Goal: Task Accomplishment & Management: Complete application form

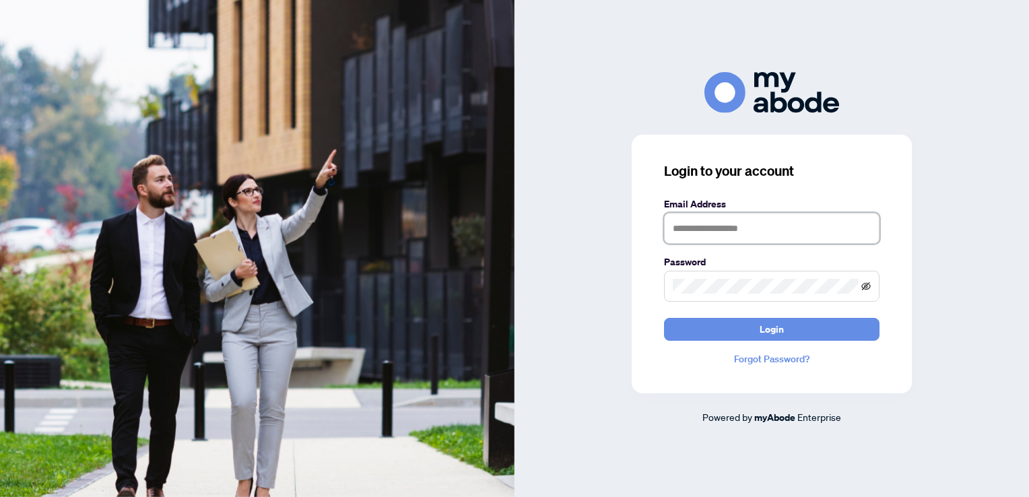
type input "**********"
click at [870, 290] on icon "eye-invisible" at bounding box center [866, 286] width 9 height 9
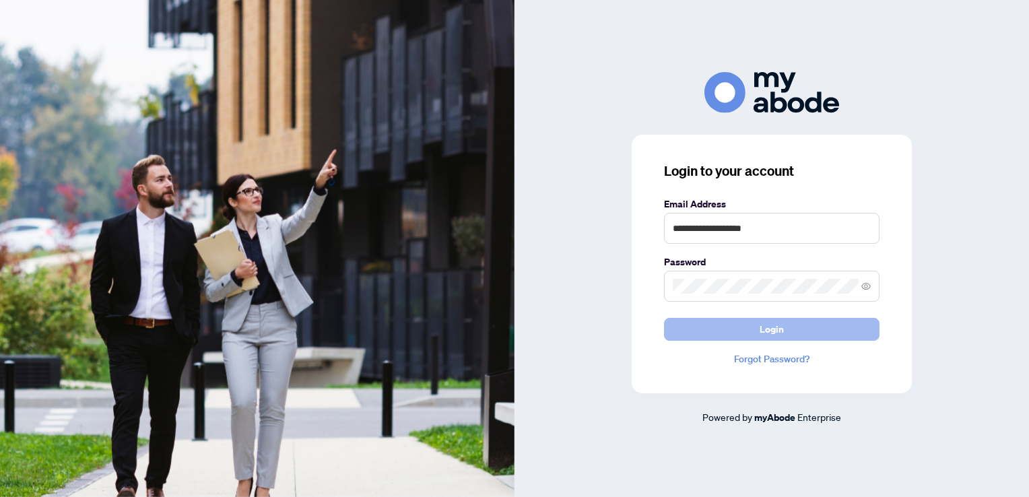
click at [765, 325] on span "Login" at bounding box center [772, 330] width 24 height 22
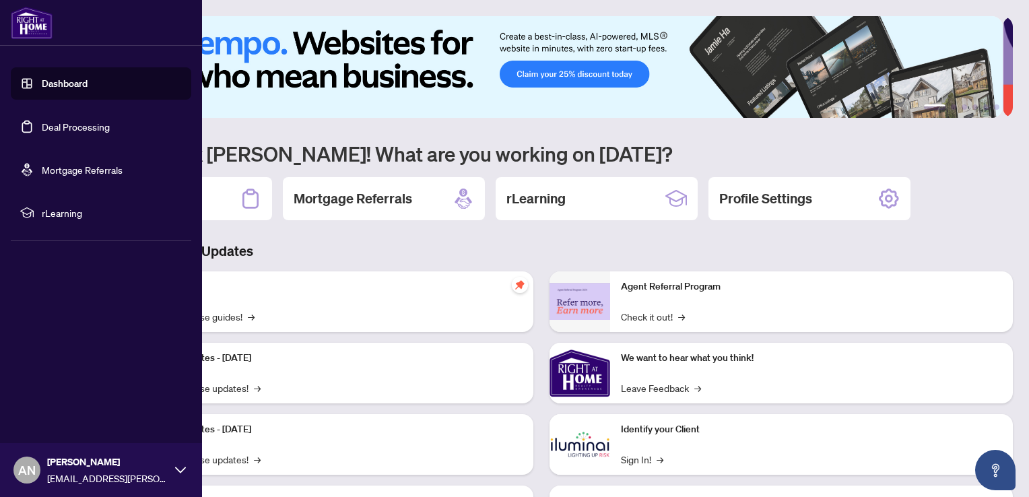
click at [100, 126] on link "Deal Processing" at bounding box center [76, 127] width 68 height 12
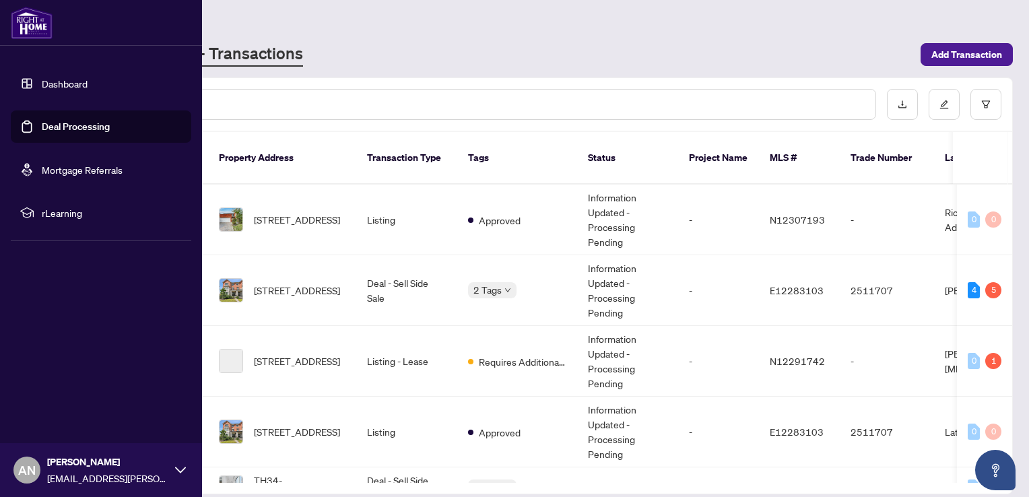
click at [68, 82] on link "Dashboard" at bounding box center [65, 83] width 46 height 12
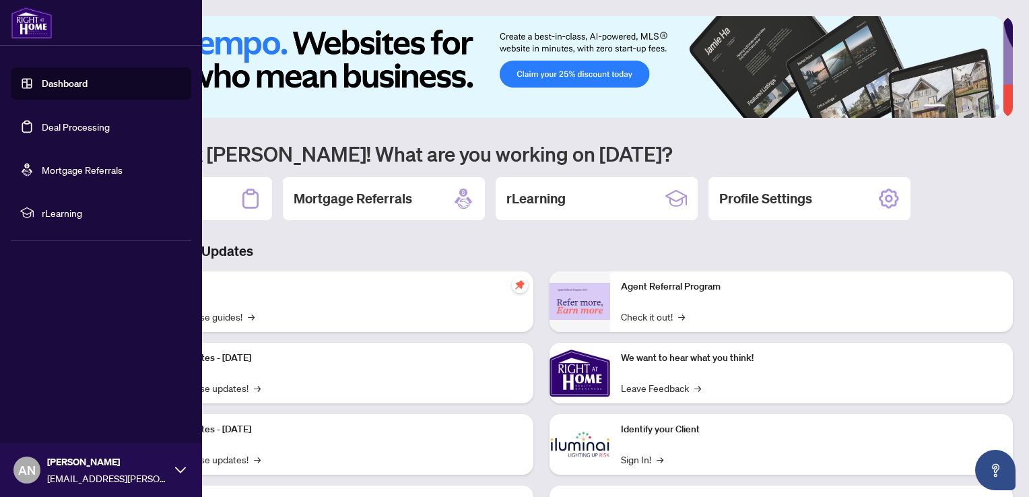
click at [70, 123] on link "Deal Processing" at bounding box center [76, 127] width 68 height 12
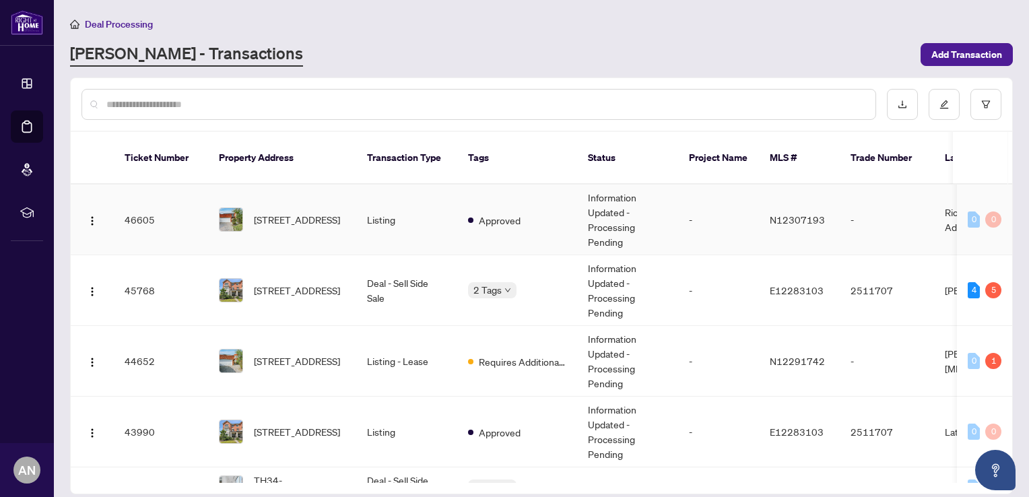
click at [219, 207] on div at bounding box center [231, 219] width 24 height 24
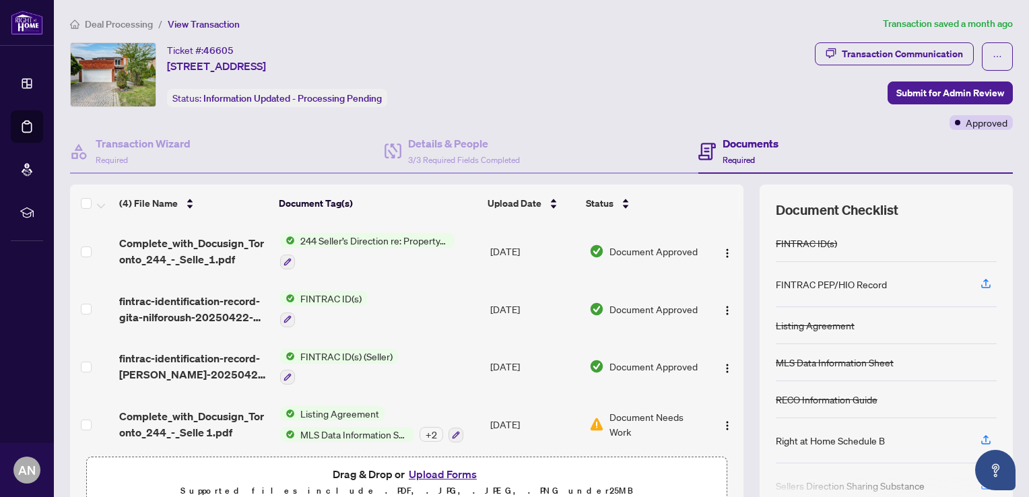
scroll to position [65, 0]
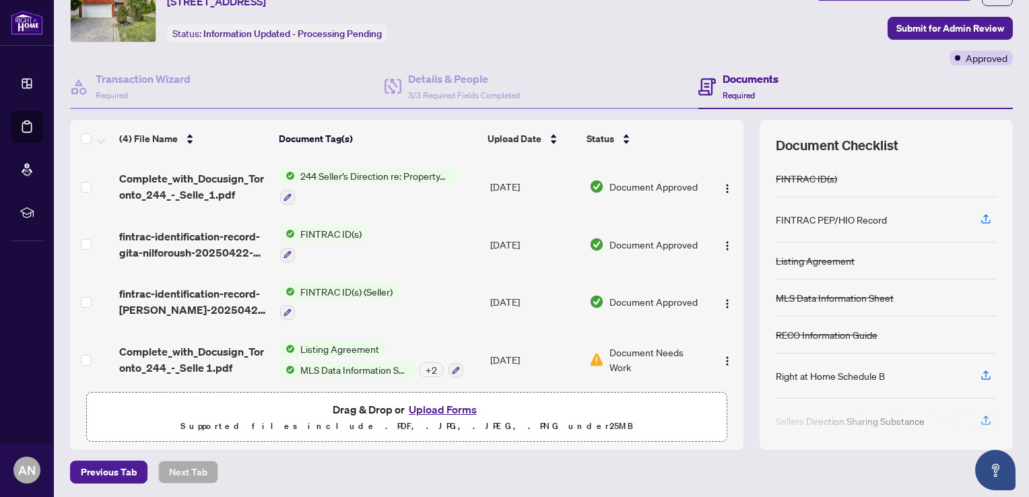
click at [451, 406] on button "Upload Forms" at bounding box center [443, 410] width 76 height 18
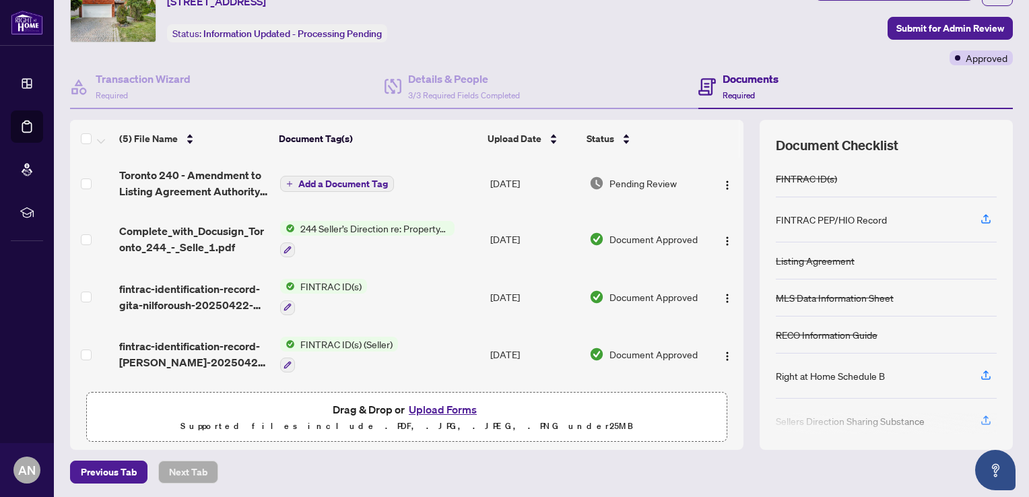
scroll to position [0, 0]
click at [350, 181] on span "Add a Document Tag" at bounding box center [343, 185] width 90 height 9
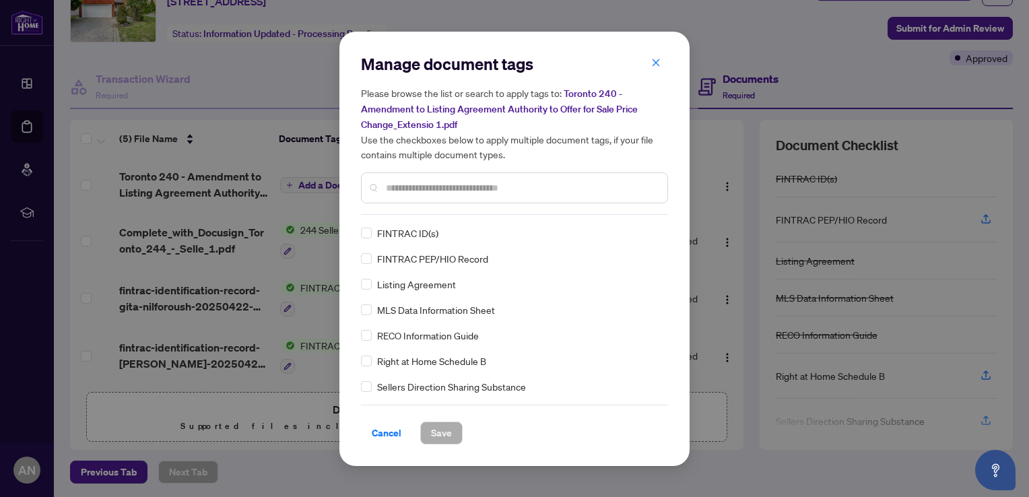
click at [418, 209] on div "Manage document tags Please browse the list or search to apply tags to: Toronto…" at bounding box center [514, 134] width 307 height 162
click at [407, 184] on input "text" at bounding box center [521, 188] width 271 height 15
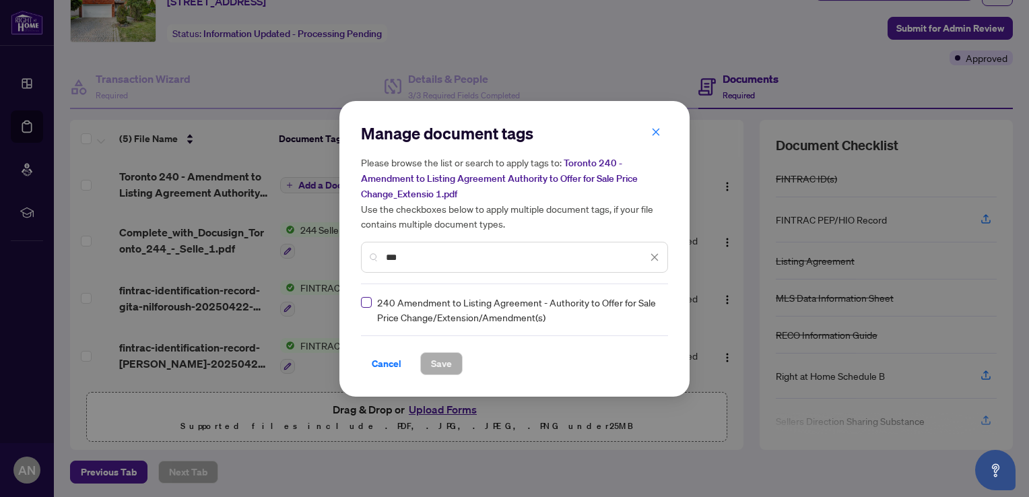
type input "***"
click at [445, 363] on span "Save" at bounding box center [441, 364] width 21 height 22
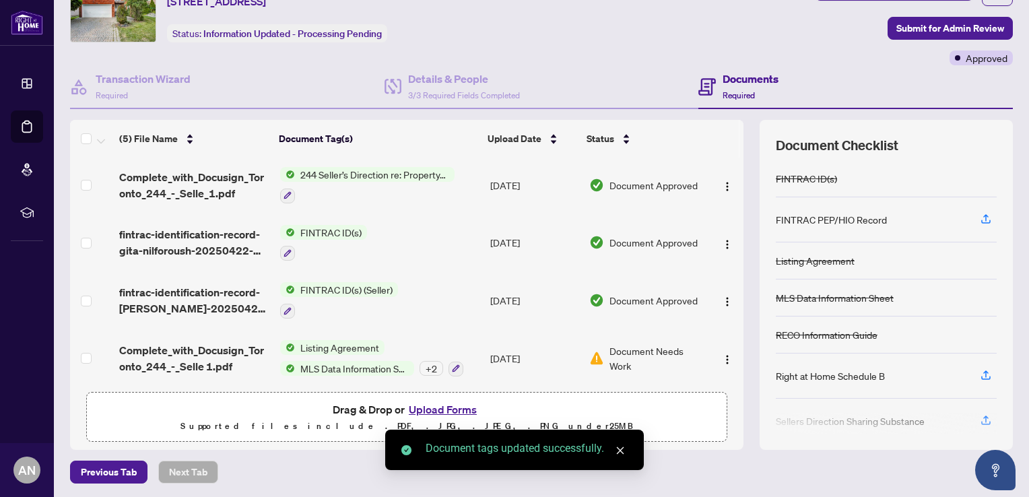
scroll to position [60, 0]
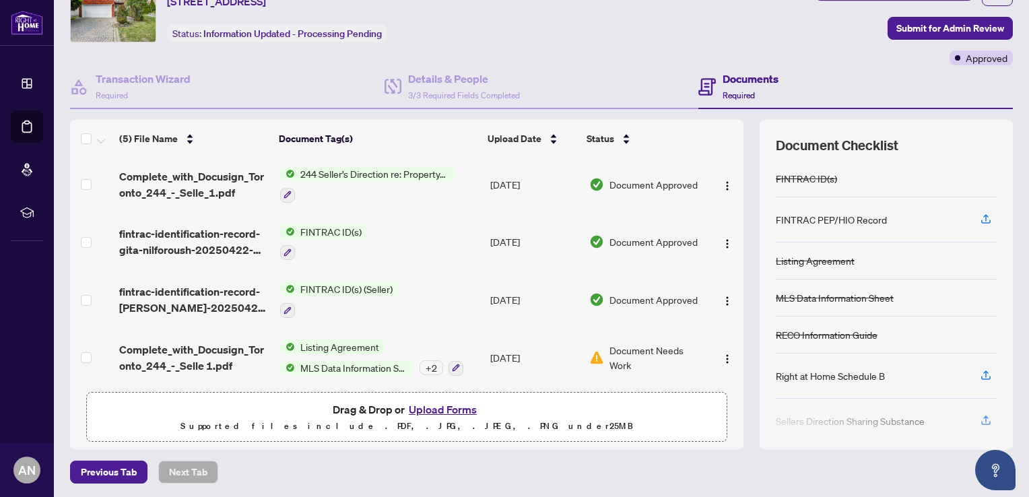
click at [621, 345] on span "Document Needs Work" at bounding box center [656, 358] width 93 height 30
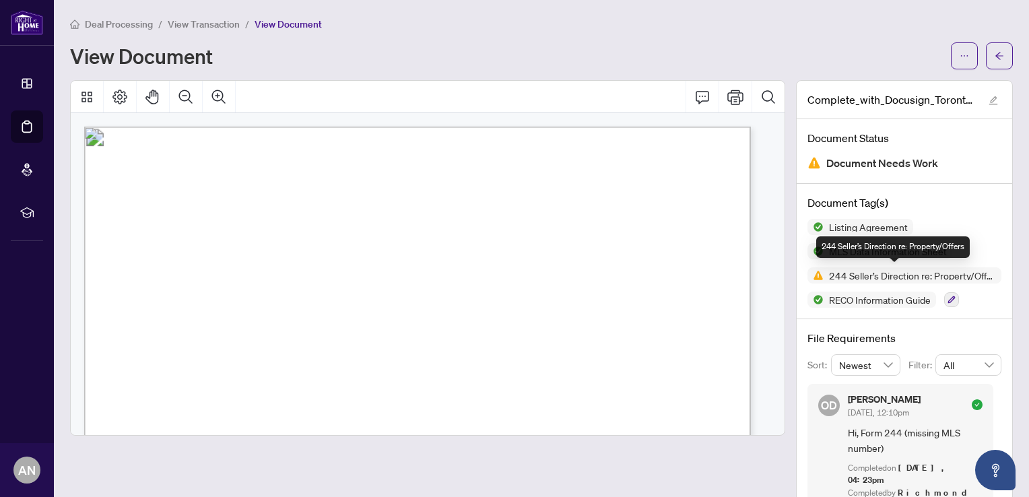
click at [910, 276] on span "244 Seller’s Direction re: Property/Offers" at bounding box center [913, 275] width 178 height 9
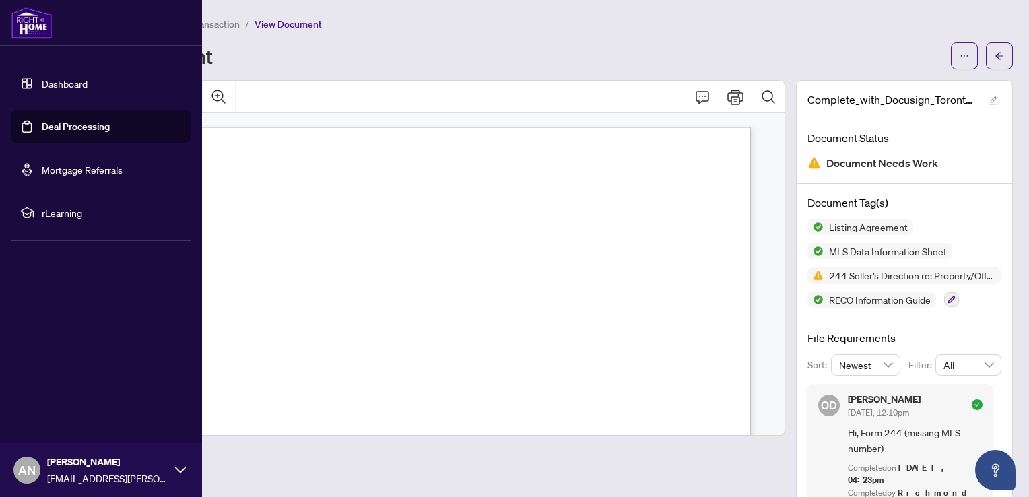
click at [59, 127] on link "Deal Processing" at bounding box center [76, 127] width 68 height 12
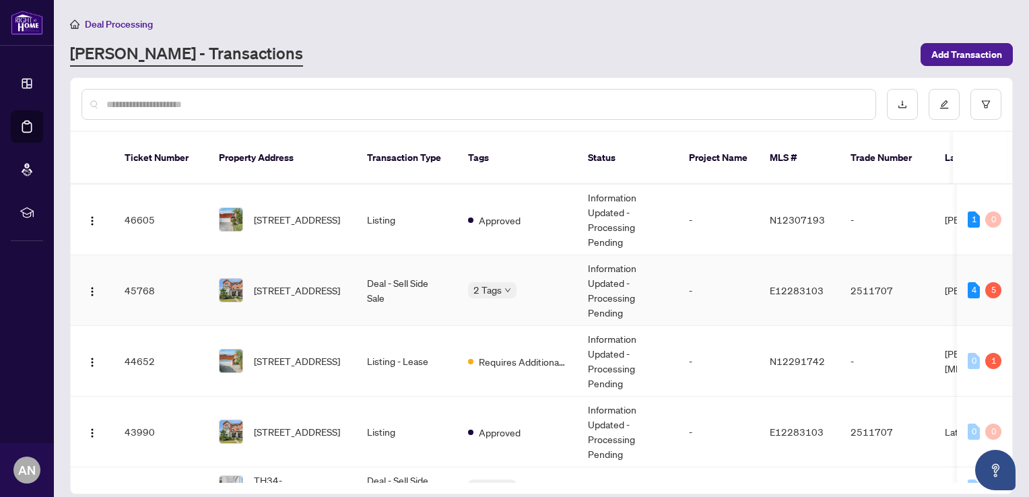
scroll to position [135, 0]
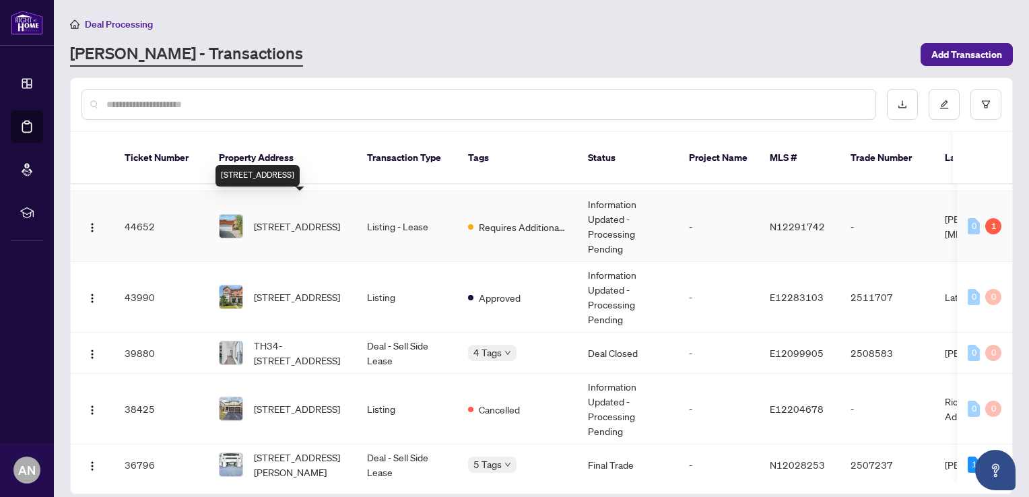
click at [294, 219] on span "[STREET_ADDRESS]" at bounding box center [297, 226] width 86 height 15
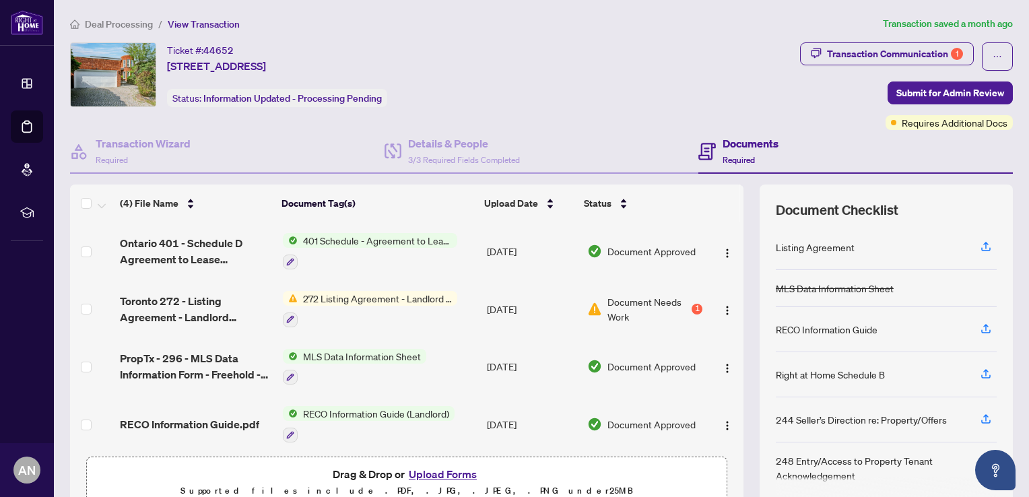
click at [370, 293] on span "272 Listing Agreement - Landlord Designated Representation Agreement Authority …" at bounding box center [378, 298] width 160 height 15
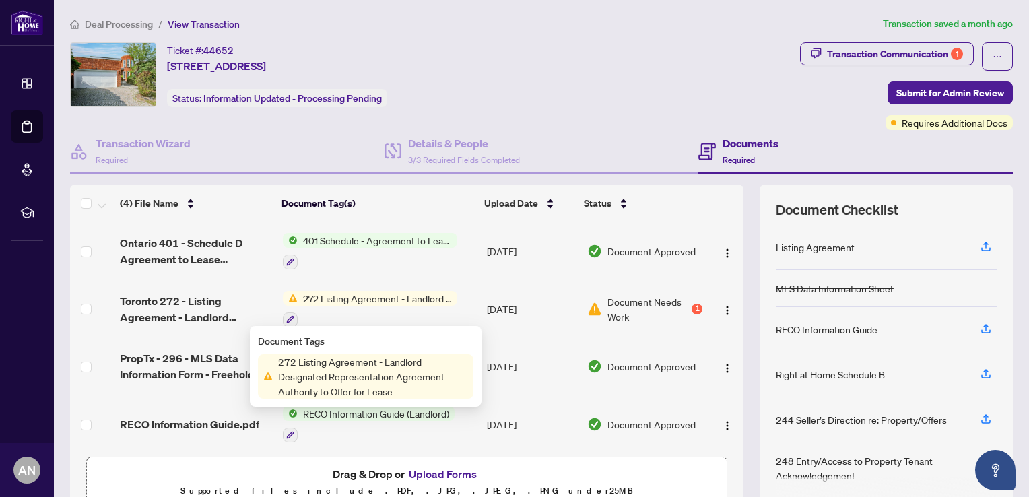
click at [331, 377] on span "272 Listing Agreement - Landlord Designated Representation Agreement Authority …" at bounding box center [373, 376] width 201 height 44
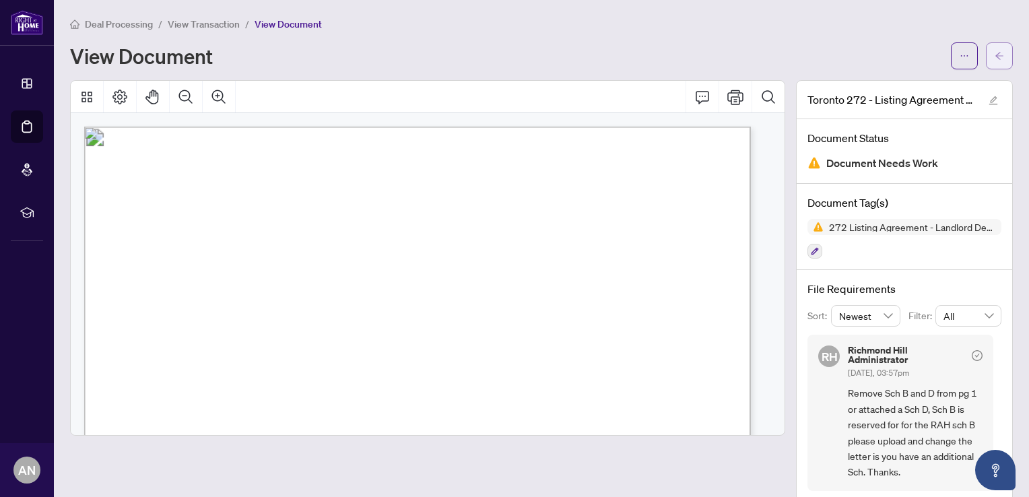
click at [995, 53] on icon "arrow-left" at bounding box center [999, 55] width 9 height 9
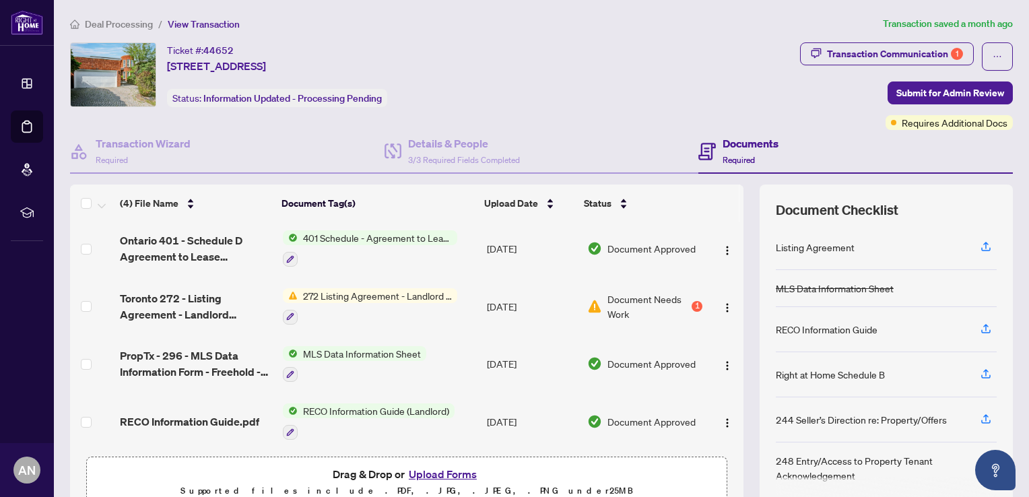
scroll to position [3, 0]
click at [441, 473] on button "Upload Forms" at bounding box center [443, 474] width 76 height 18
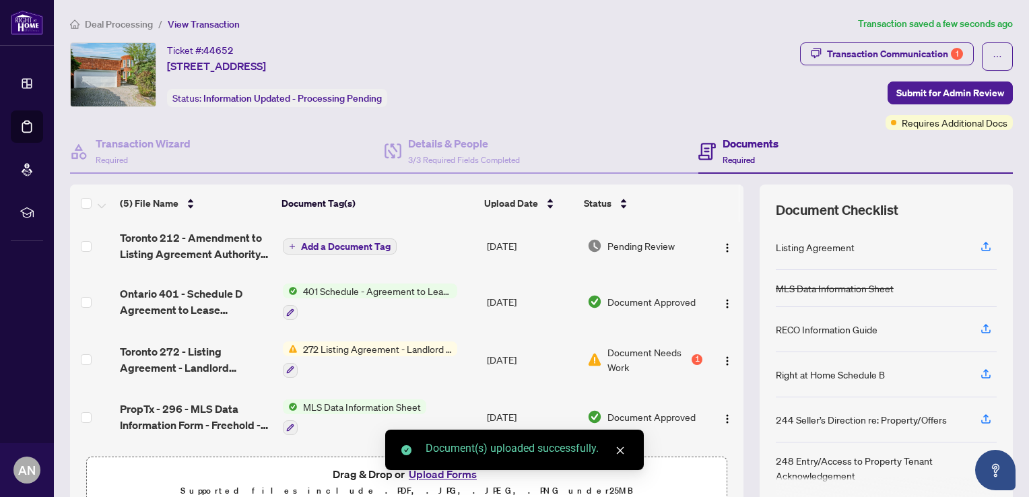
click at [354, 244] on span "Add a Document Tag" at bounding box center [346, 246] width 90 height 9
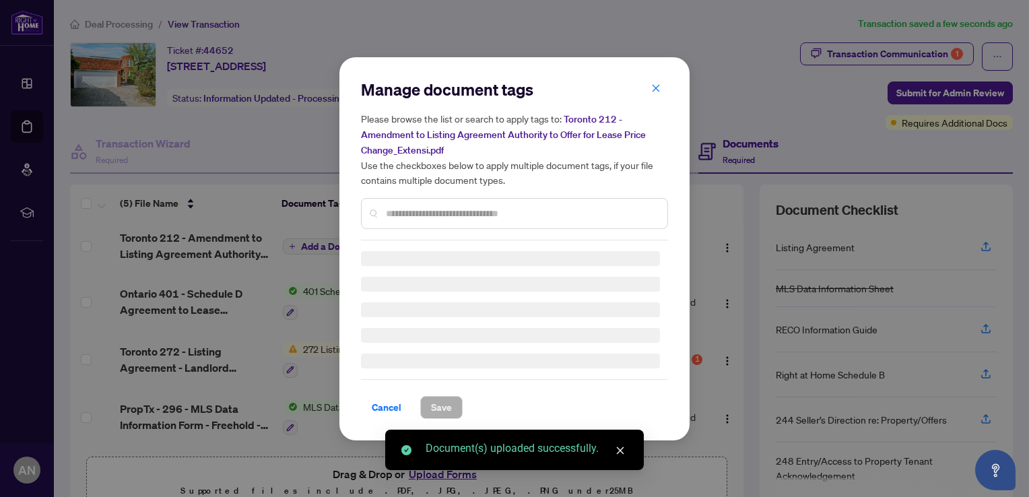
click at [395, 211] on div "Manage document tags Please browse the list or search to apply tags to: Toronto…" at bounding box center [514, 160] width 307 height 162
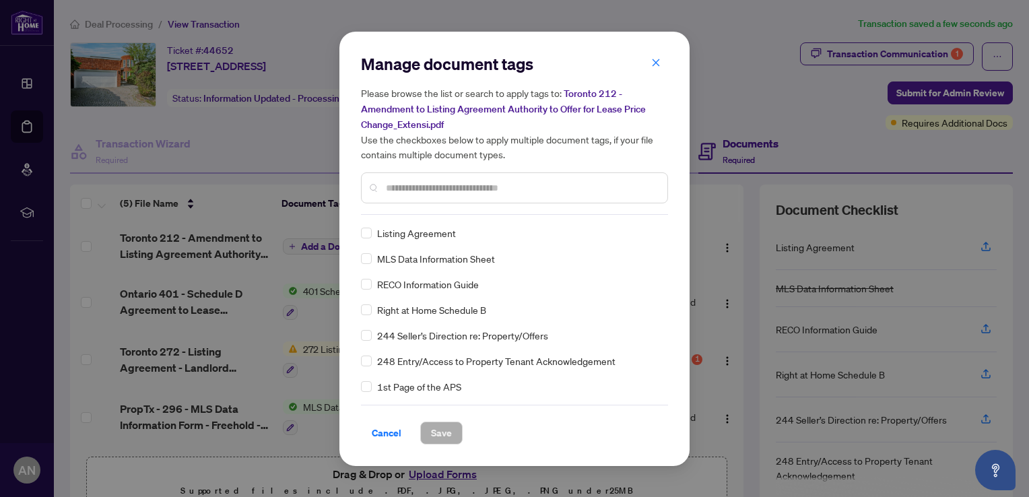
click at [396, 193] on input "text" at bounding box center [521, 188] width 271 height 15
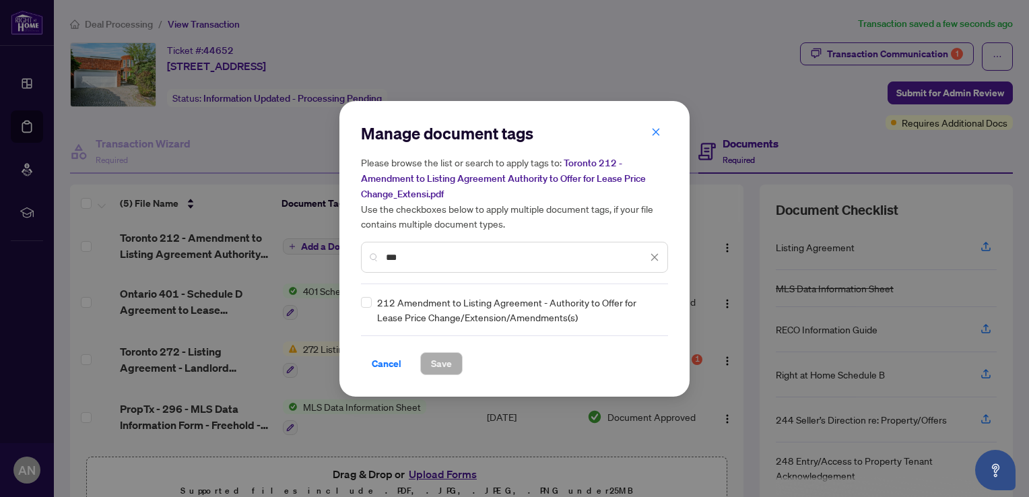
type input "***"
click at [439, 364] on span "Save" at bounding box center [441, 364] width 21 height 22
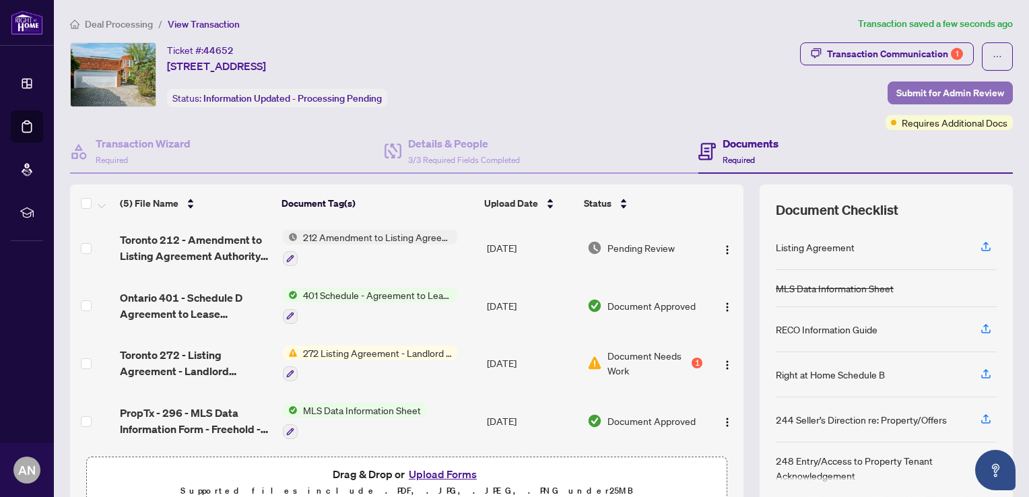
click at [913, 88] on span "Submit for Admin Review" at bounding box center [951, 93] width 108 height 22
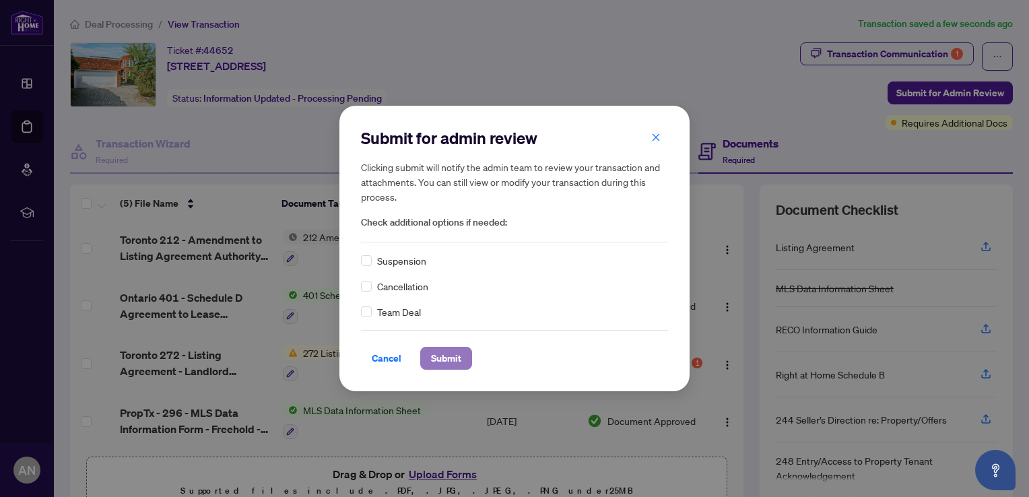
click at [437, 361] on span "Submit" at bounding box center [446, 359] width 30 height 22
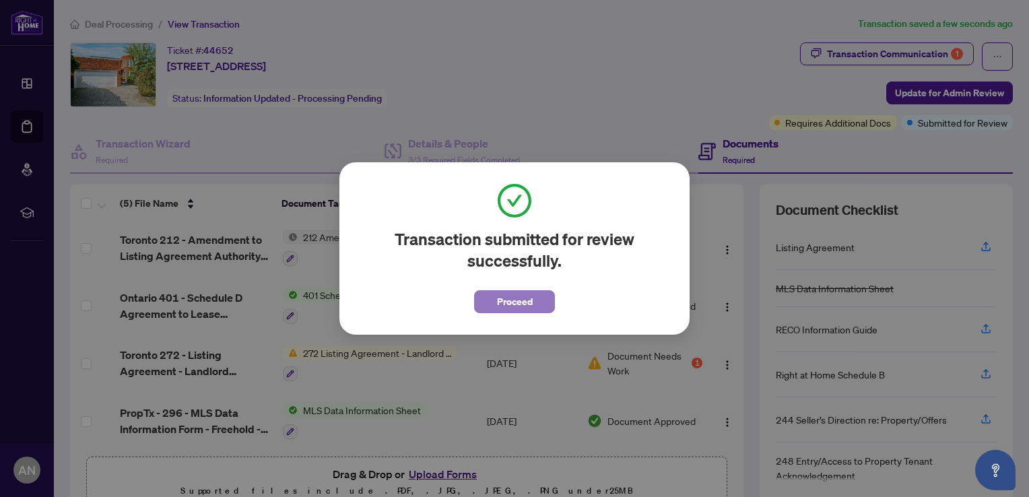
click at [525, 304] on span "Proceed" at bounding box center [515, 302] width 36 height 22
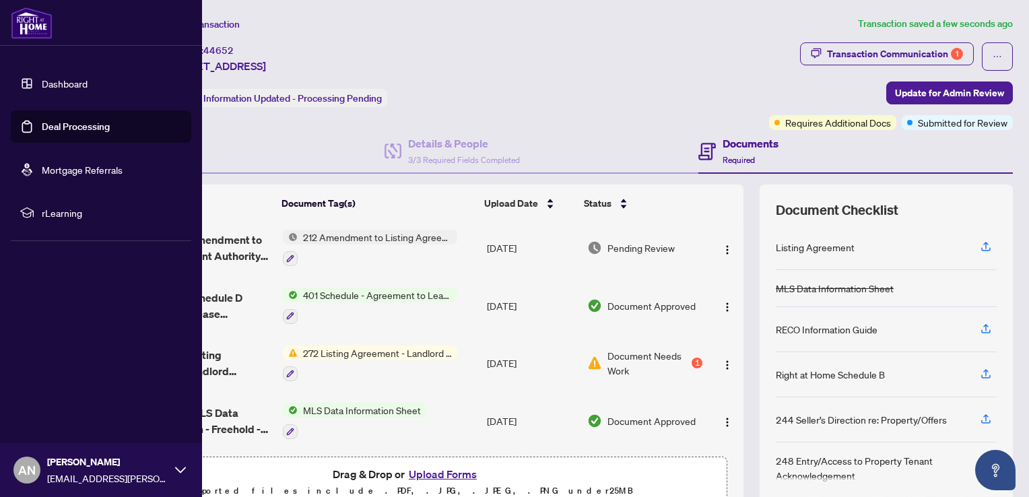
click at [42, 127] on link "Deal Processing" at bounding box center [76, 127] width 68 height 12
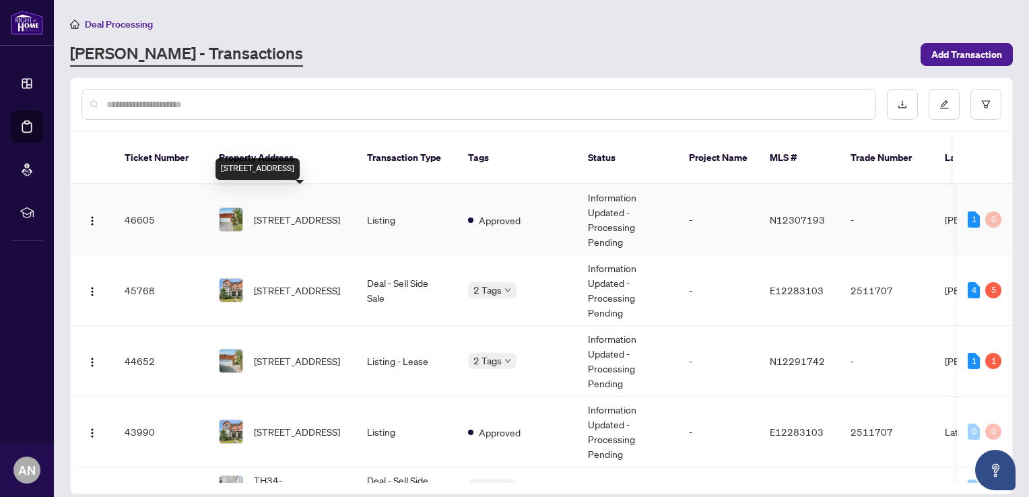
click at [294, 212] on span "[STREET_ADDRESS]" at bounding box center [297, 219] width 86 height 15
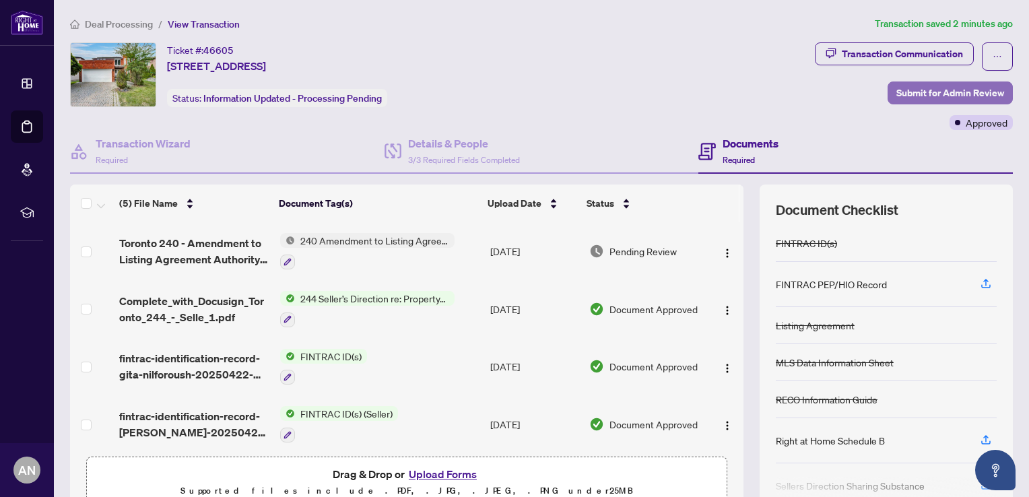
click at [906, 95] on span "Submit for Admin Review" at bounding box center [951, 93] width 108 height 22
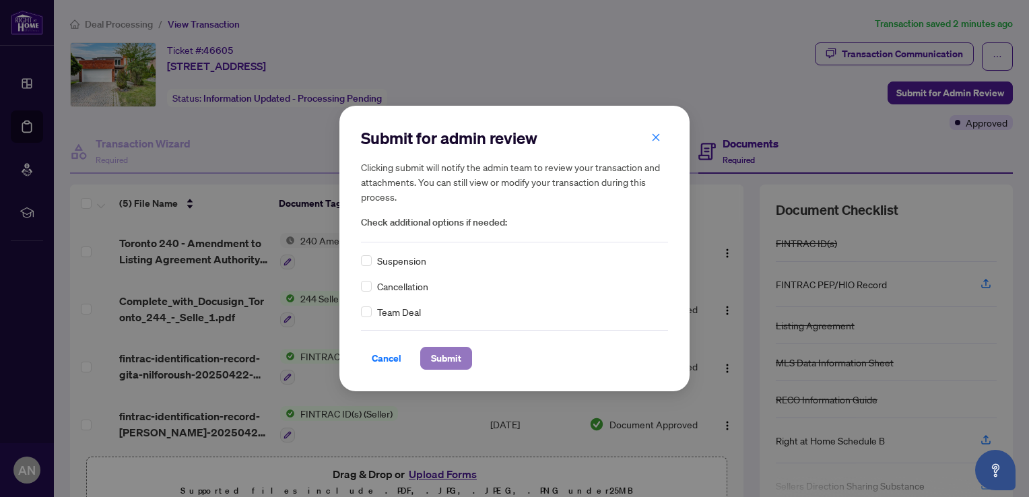
click at [440, 355] on span "Submit" at bounding box center [446, 359] width 30 height 22
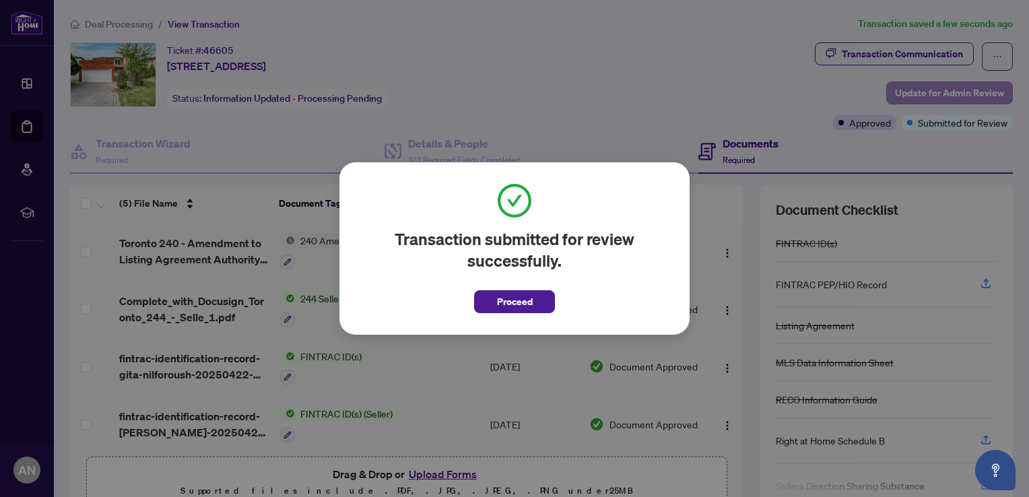
drag, startPoint x: 533, startPoint y: 294, endPoint x: 892, endPoint y: 81, distance: 417.1
click at [535, 292] on button "Proceed" at bounding box center [514, 301] width 81 height 23
